Goal: Information Seeking & Learning: Learn about a topic

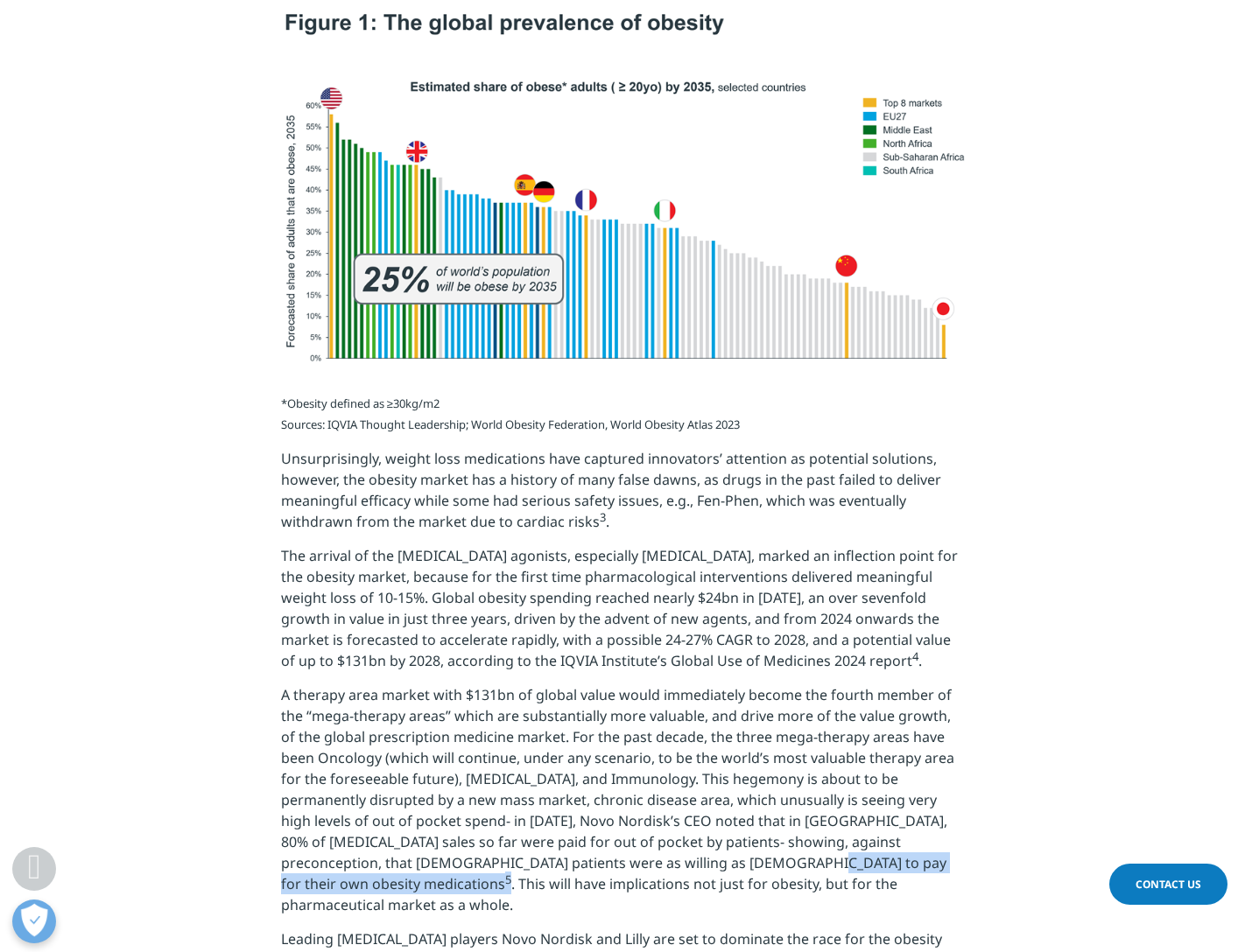
scroll to position [1365, 0]
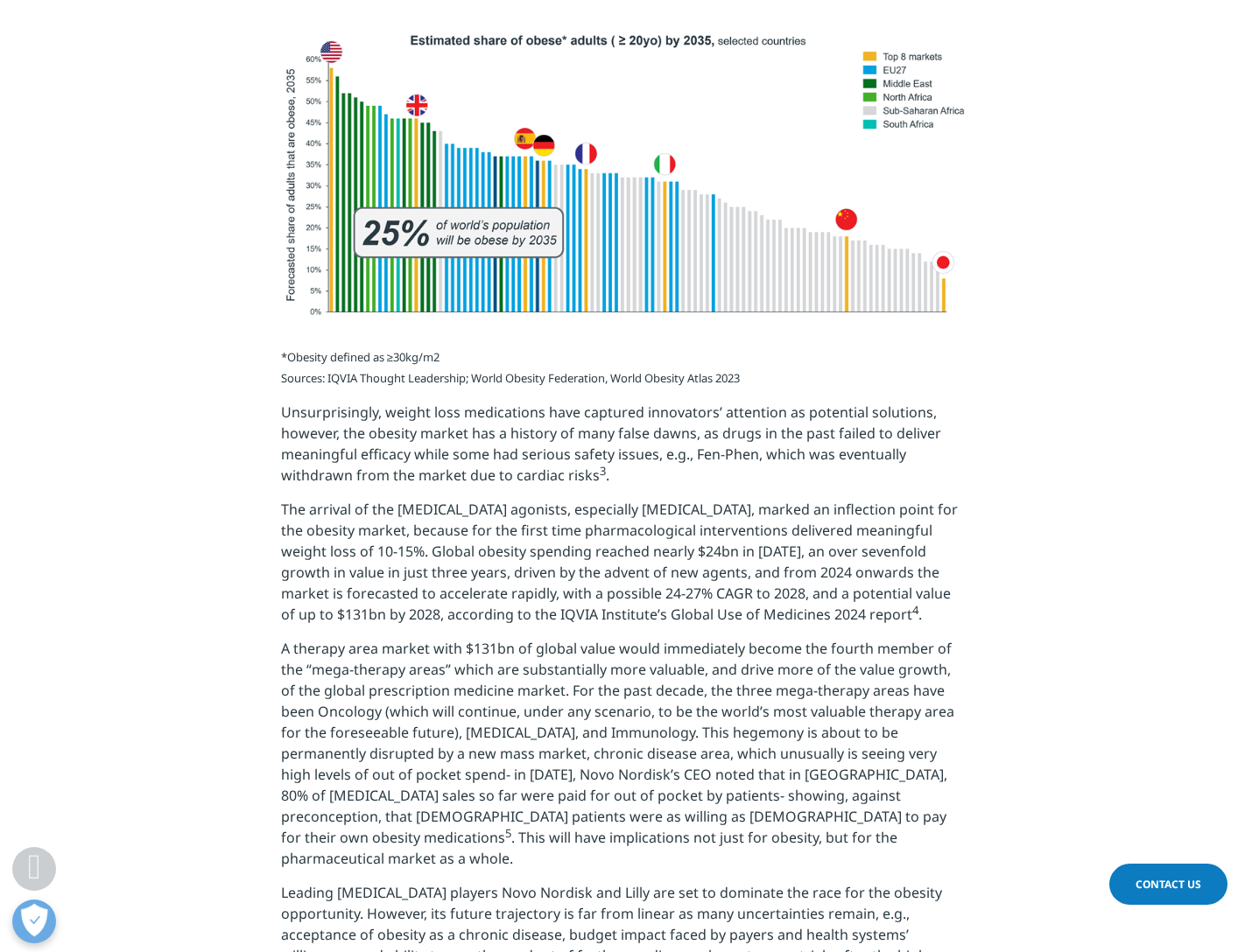
click at [492, 795] on span "A therapy area market with $131bn of global value would immediately become the …" at bounding box center [617, 754] width 673 height 229
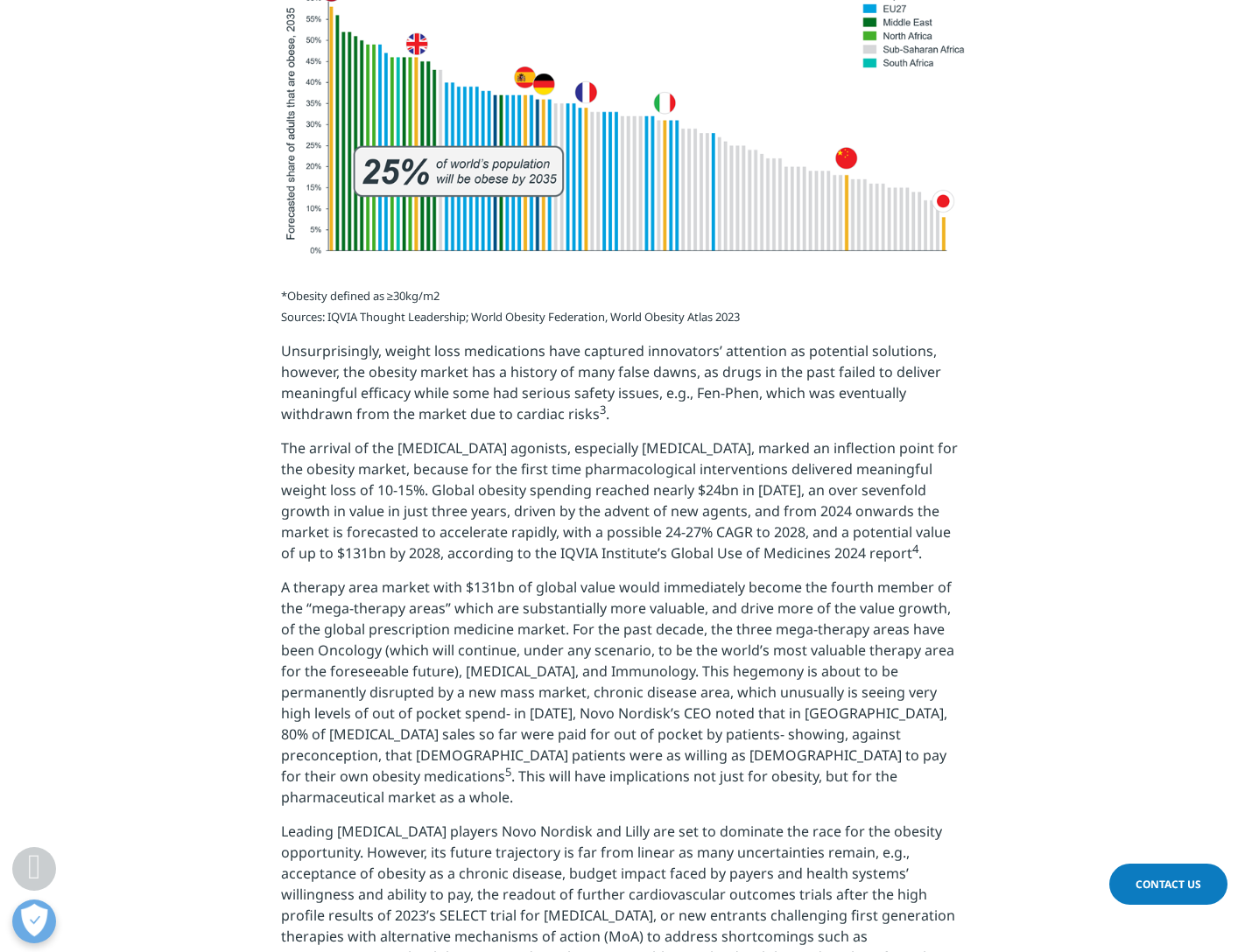
scroll to position [1443, 0]
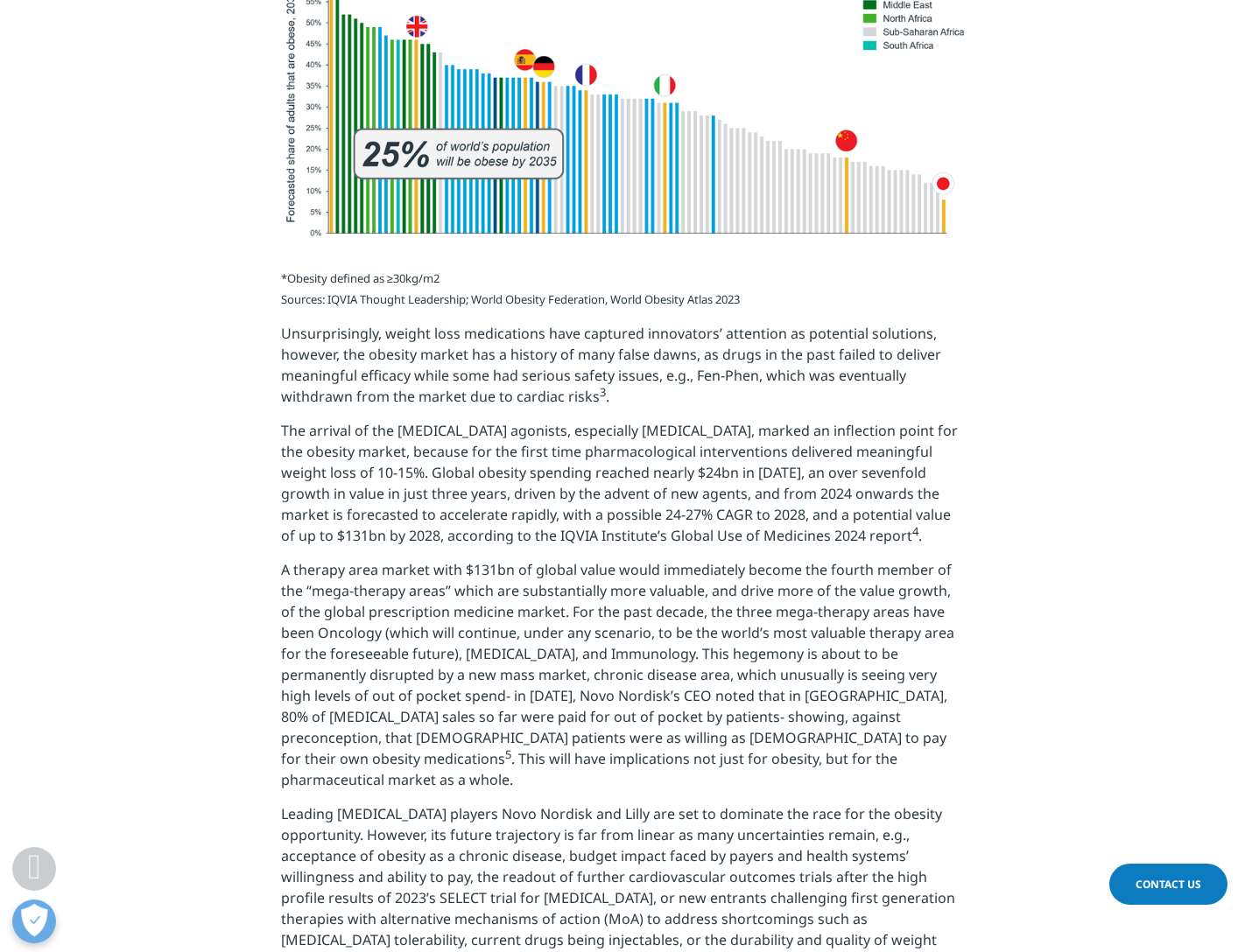
click at [511, 746] on sup "5" at bounding box center [508, 754] width 6 height 16
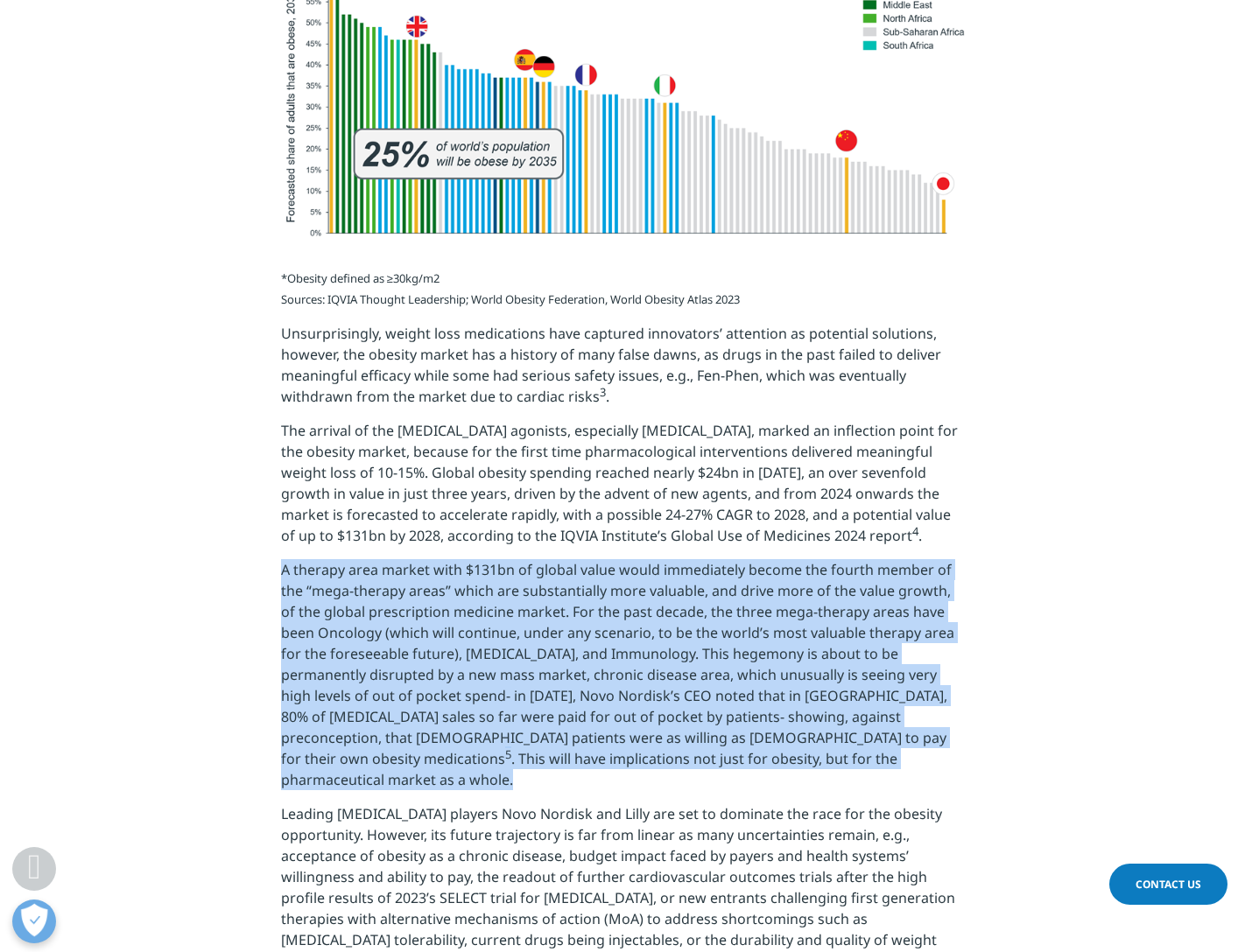
click at [511, 746] on sup "5" at bounding box center [508, 754] width 6 height 16
click at [653, 753] on p "A therapy area market with $131bn of global value would immediately become the …" at bounding box center [622, 681] width 683 height 244
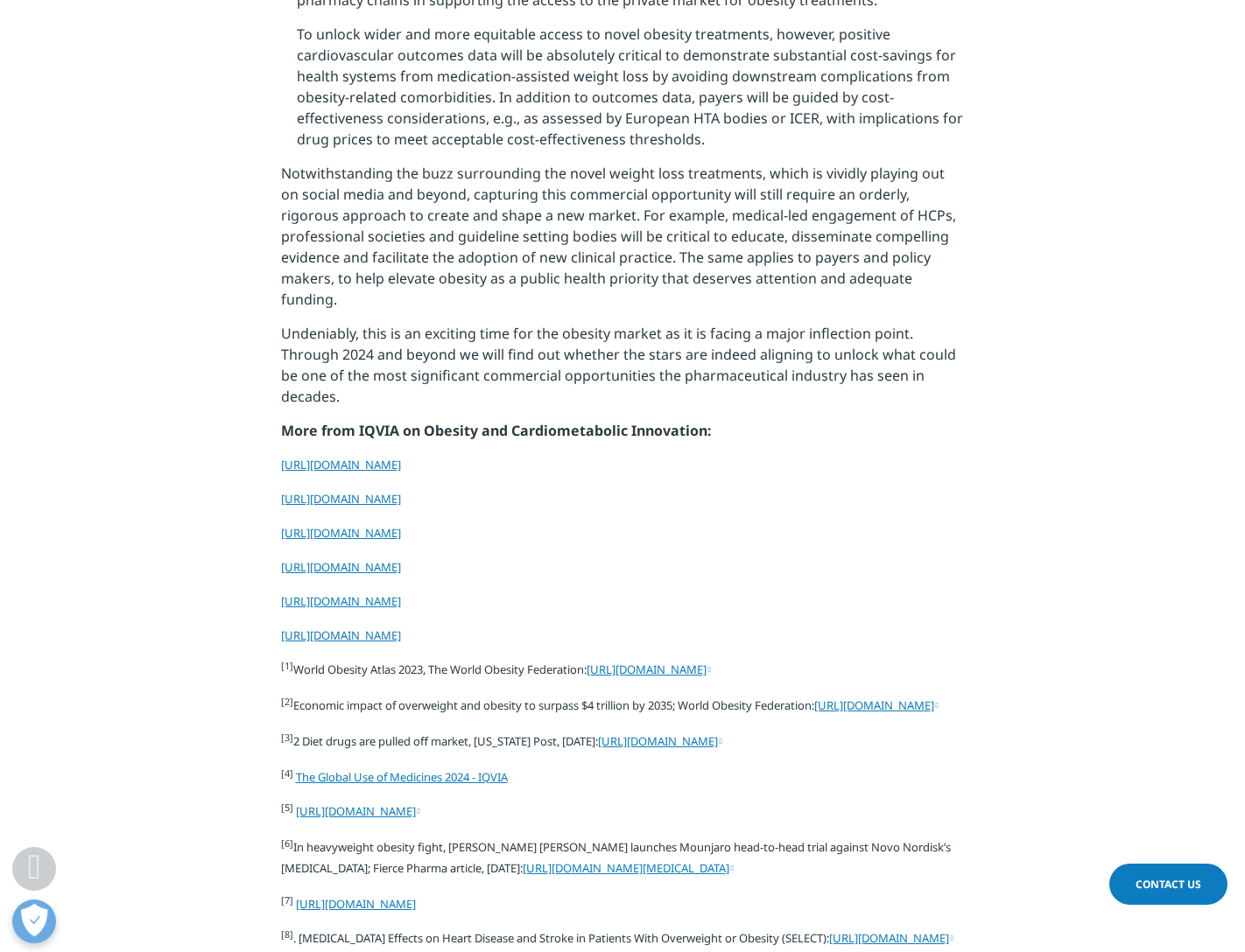
scroll to position [6115, 0]
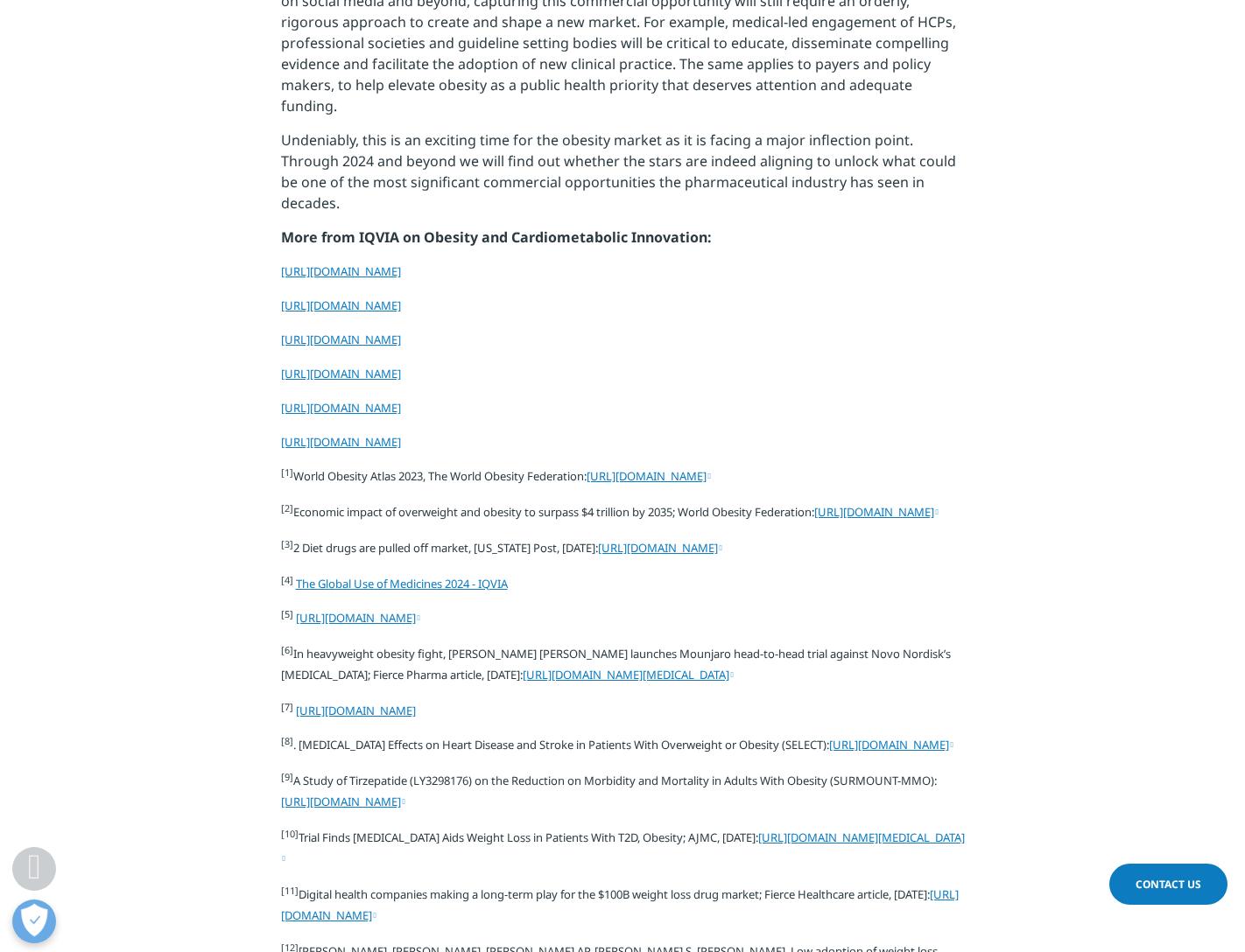
click at [336, 619] on link "[URL][DOMAIN_NAME]" at bounding box center [358, 618] width 124 height 16
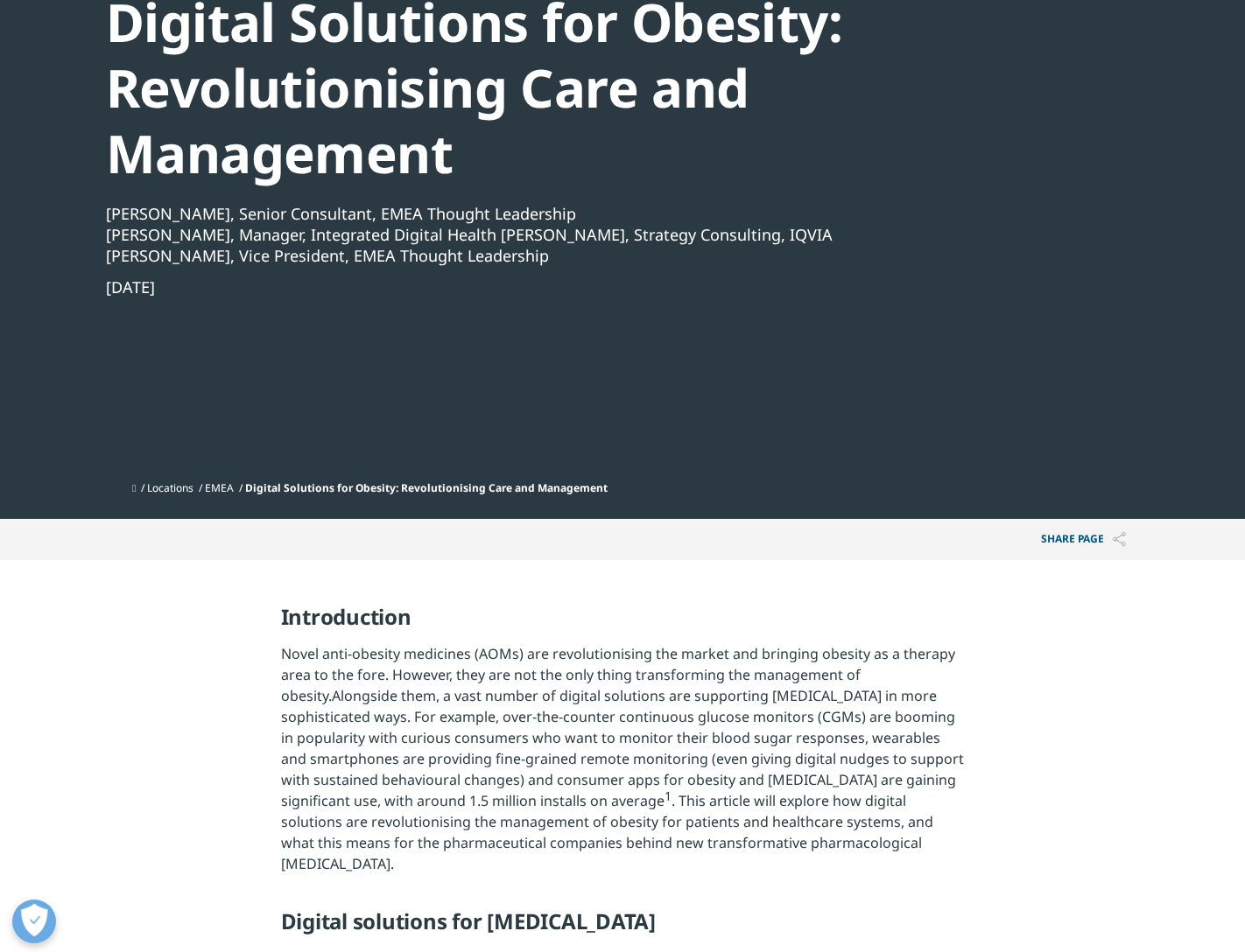
scroll to position [301, 0]
